Goal: Task Accomplishment & Management: Use online tool/utility

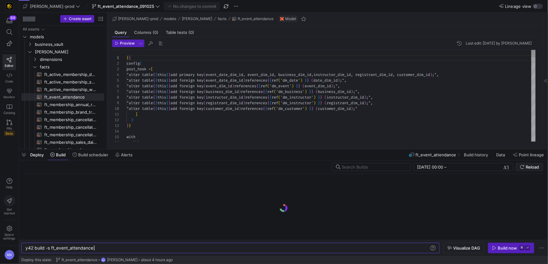
scroll to position [34, 0]
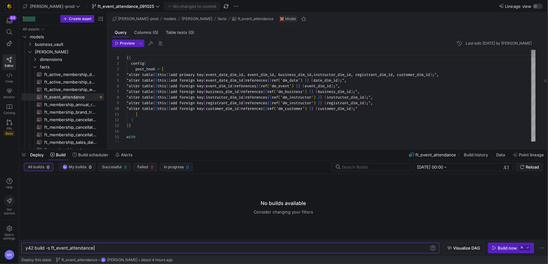
click at [239, 108] on span "customer_dim_id" at bounding box center [222, 108] width 33 height 5
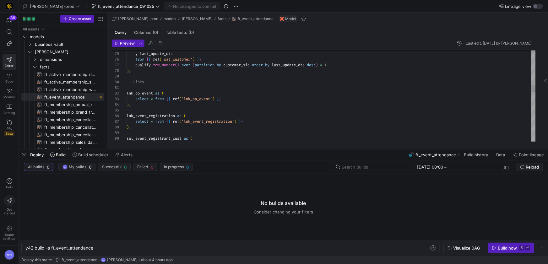
click at [171, 117] on span "lnk_event_registration" at bounding box center [150, 115] width 48 height 5
click at [242, 122] on div "customer_sid , last_update_dts from { { ref ( 'sat_customer' ) } } qualify row_…" at bounding box center [330, 181] width 409 height 1107
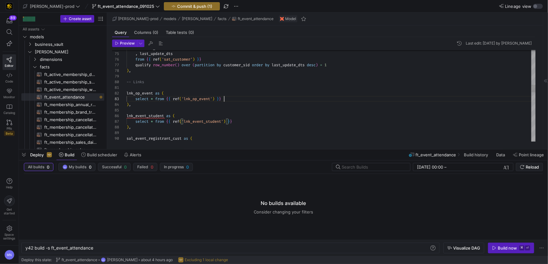
scroll to position [11, 97]
click at [233, 98] on div "select * from { { ref ( 'lnk_op_event' ) } }" at bounding box center [330, 99] width 409 height 6
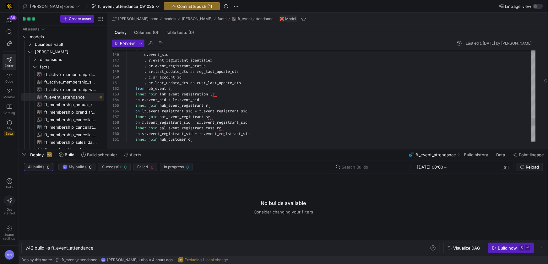
scroll to position [11, 83]
click at [210, 94] on span at bounding box center [209, 94] width 2 height 5
click at [221, 94] on div "inner join lnk_event_student lr" at bounding box center [330, 94] width 409 height 6
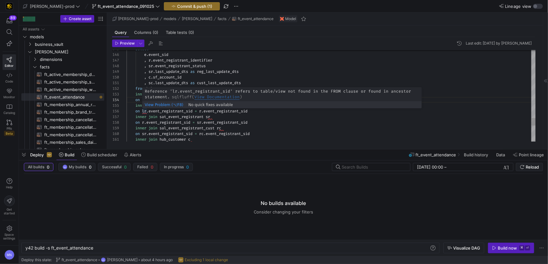
click at [146, 111] on span "lr" at bounding box center [144, 111] width 4 height 5
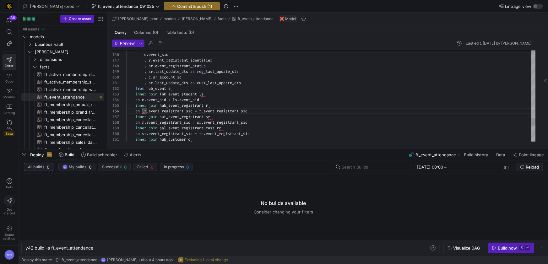
scroll to position [28, 20]
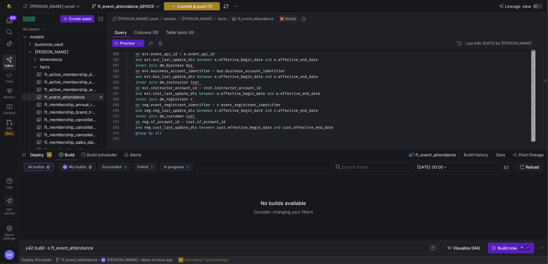
type textarea ", sc.last_update_dts as cust_last_update_dts from hub_event e inner join lnk_ev…"
click at [177, 4] on span "Commit & push (1)" at bounding box center [194, 6] width 35 height 5
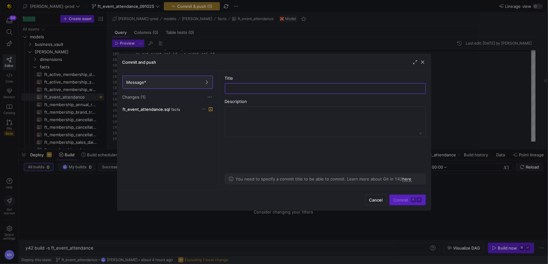
type input "l"
type input "r"
type input "using lnk_event_student instead of lnk_event_registrant"
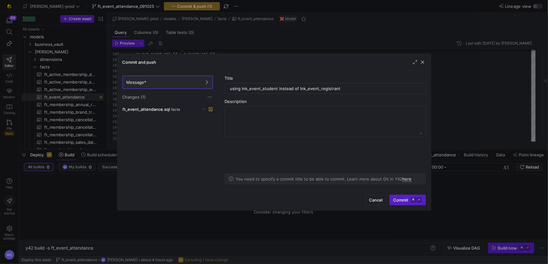
click at [402, 200] on span "Commit ⌘ ⏎" at bounding box center [407, 199] width 28 height 5
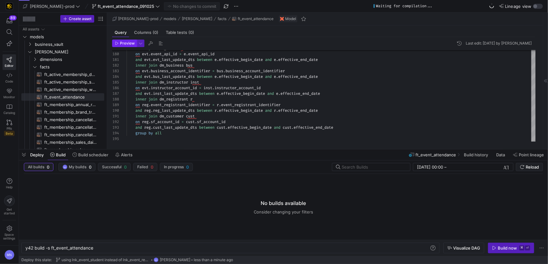
click at [132, 47] on button "Preview" at bounding box center [124, 44] width 25 height 8
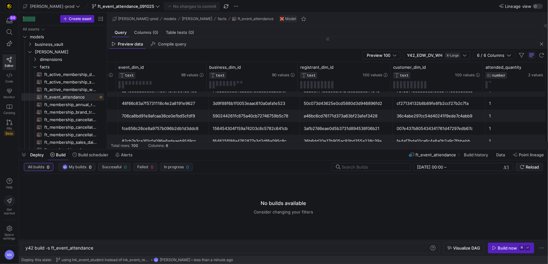
scroll to position [87, 0]
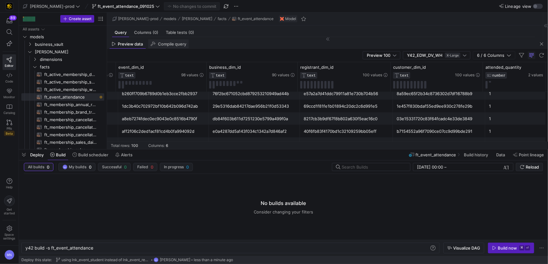
click at [175, 44] on span "Compile query" at bounding box center [172, 44] width 28 height 4
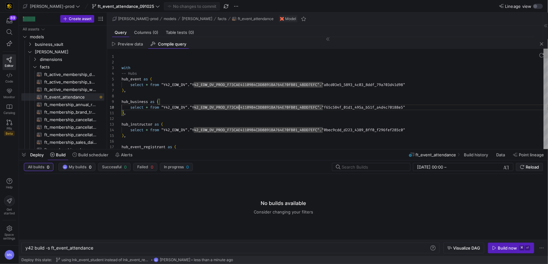
type textarea "with -- Hubs hub_event as ( select * from "Y42_EDW_DV"."Y42_EDW_DV_PROD_F73CAE4…"
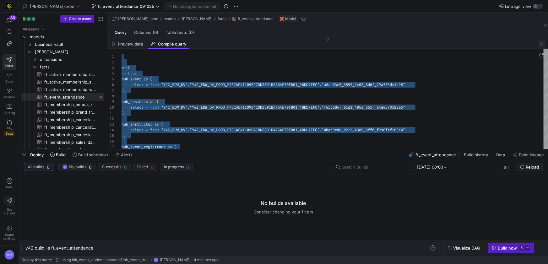
click at [544, 42] on span "button" at bounding box center [542, 44] width 8 height 8
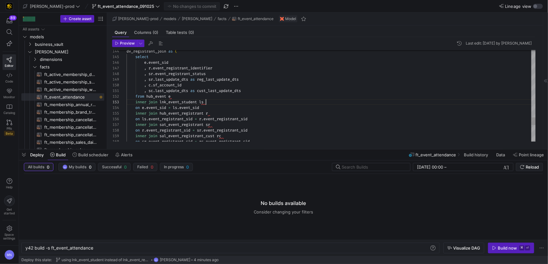
drag, startPoint x: 219, startPoint y: 101, endPoint x: 234, endPoint y: 111, distance: 18.1
click at [219, 101] on div "inner join lnk_event_student ls" at bounding box center [330, 102] width 409 height 6
click at [196, 96] on div "from hub_event e" at bounding box center [330, 97] width 409 height 6
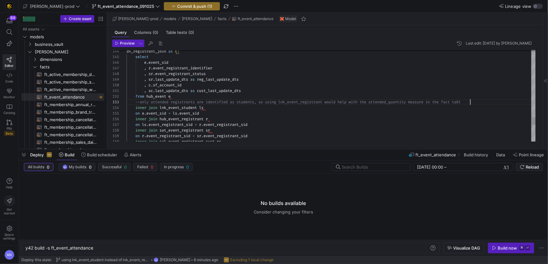
scroll to position [11, 345]
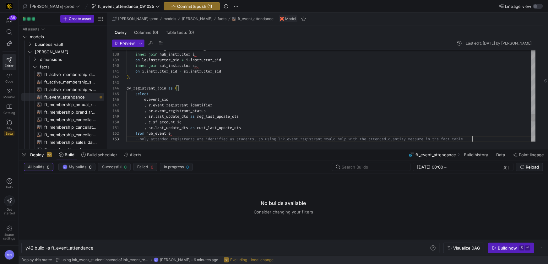
click at [231, 110] on div ", sr . event_registrant_status" at bounding box center [330, 111] width 409 height 6
click at [230, 105] on div ", r . event_registrant_identifier" at bounding box center [330, 105] width 409 height 6
drag, startPoint x: 473, startPoint y: 138, endPoint x: 478, endPoint y: 146, distance: 9.6
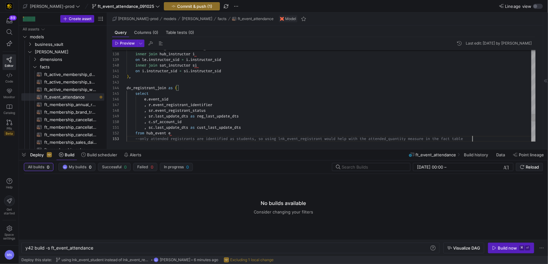
click at [473, 138] on div "--only attended registrants are identified as stud ents, so using lnk_event_reg…" at bounding box center [330, 139] width 409 height 6
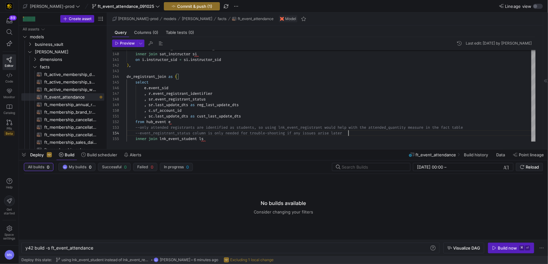
scroll to position [17, 221]
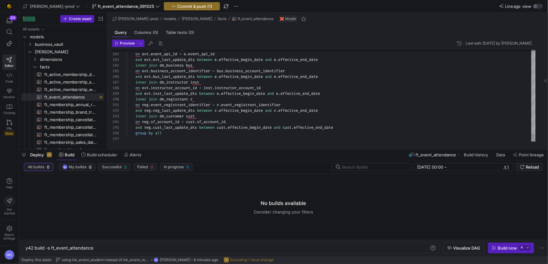
type textarea "on reg.event_registrant_identifier = r.event_registrant_identifier and reg.reg_…"
